Goal: Find specific page/section

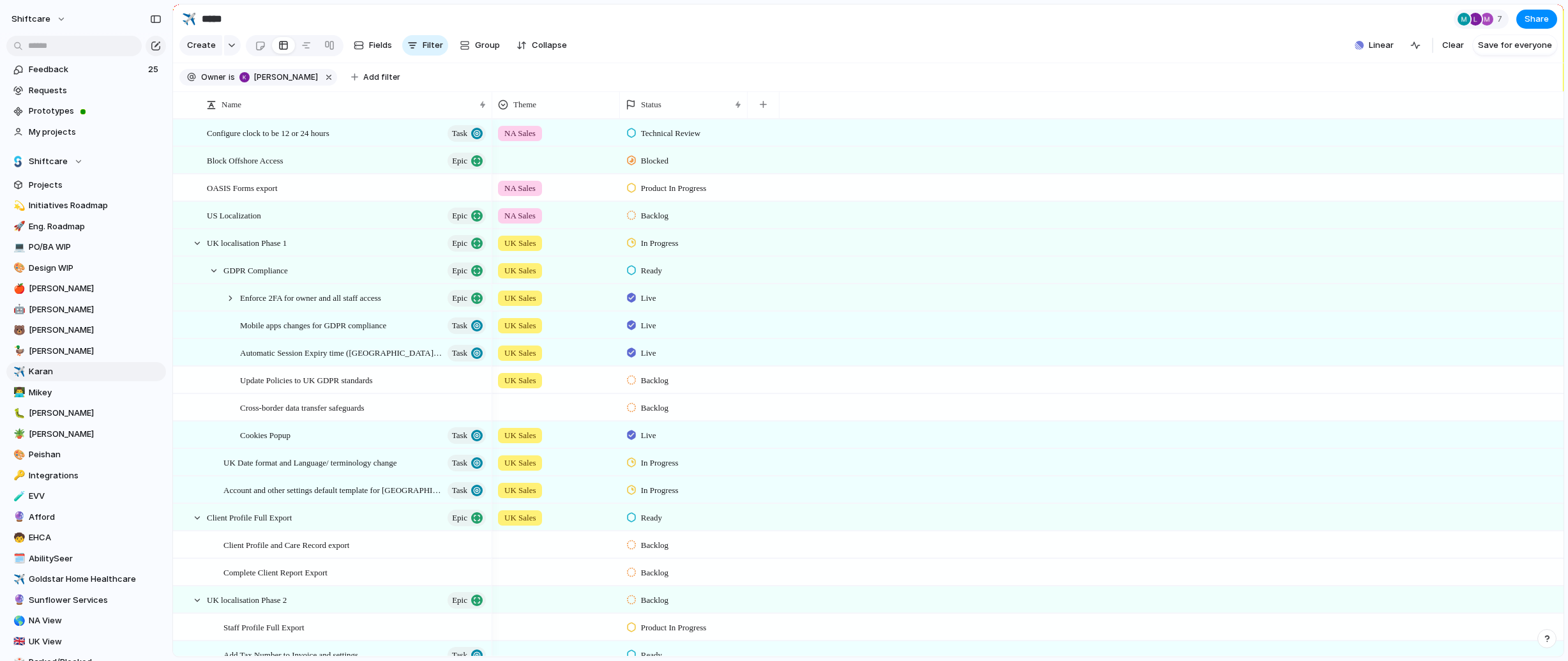
click at [1206, 28] on section "✈️ ***** 7 Share" at bounding box center [868, 19] width 1390 height 29
click at [70, 190] on span "Projects" at bounding box center [95, 185] width 133 height 12
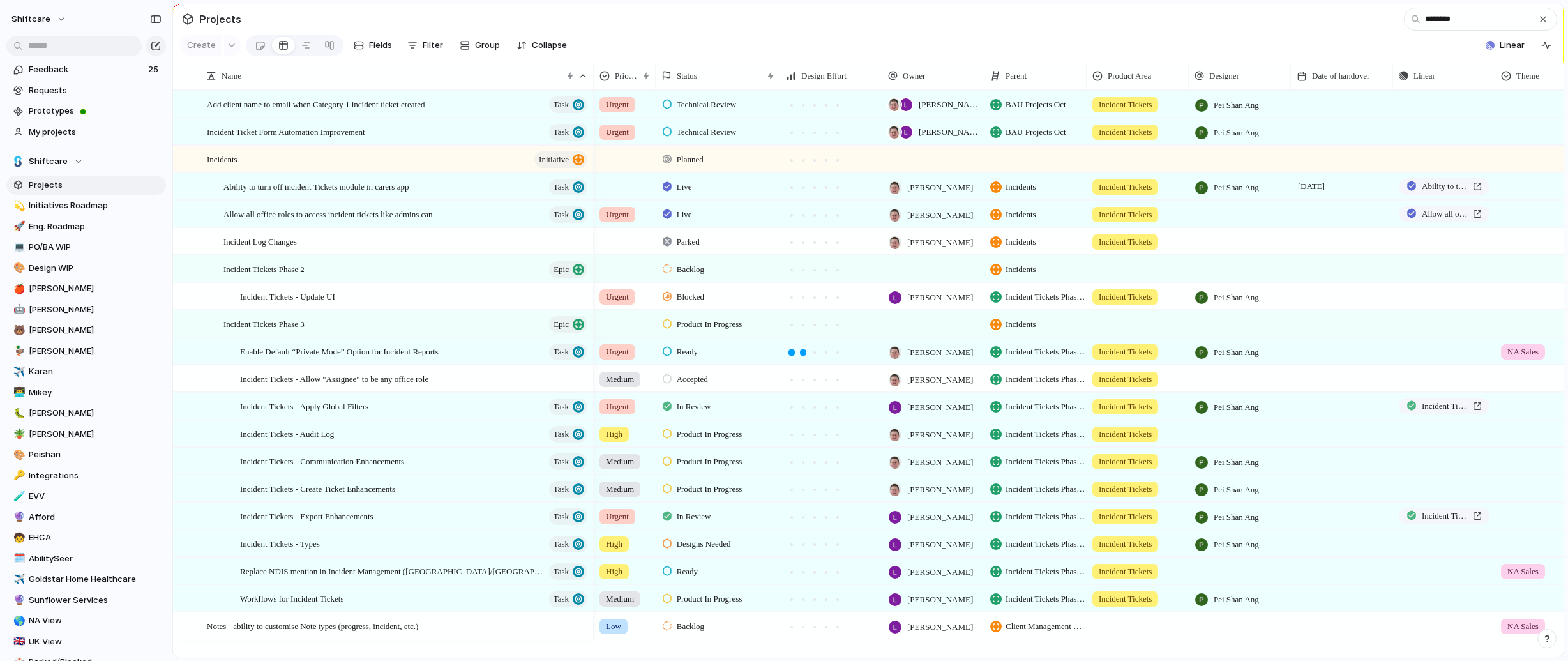
type input "********"
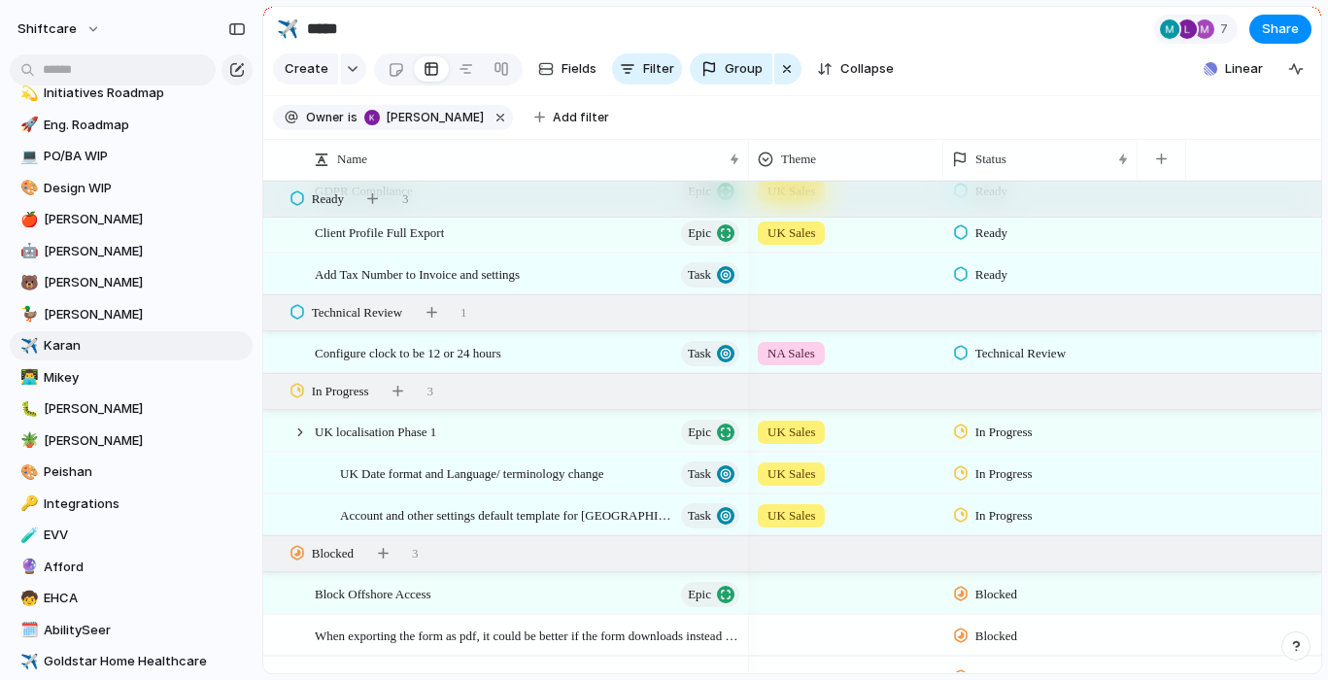
scroll to position [938, 0]
